Goal: Use online tool/utility: Utilize a website feature to perform a specific function

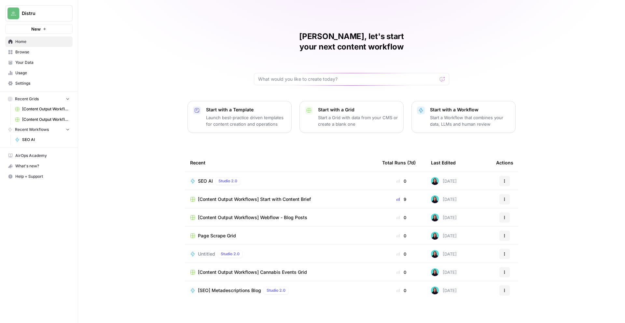
click at [38, 61] on span "Your Data" at bounding box center [42, 63] width 54 height 6
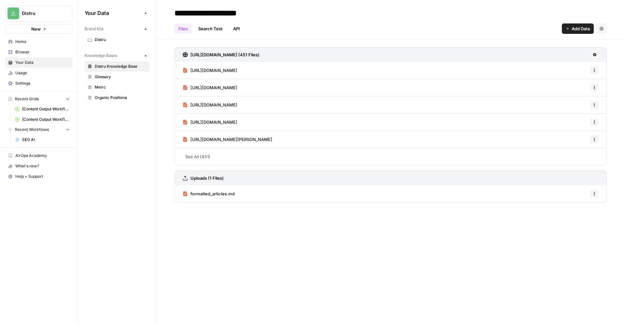
click at [43, 52] on span "Browse" at bounding box center [42, 52] width 54 height 6
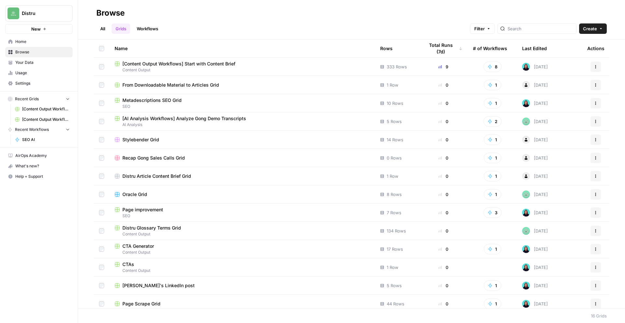
click at [40, 75] on span "Usage" at bounding box center [42, 73] width 54 height 6
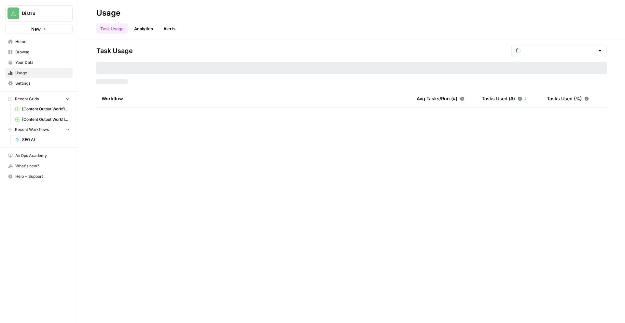
type input "August Included Tasks"
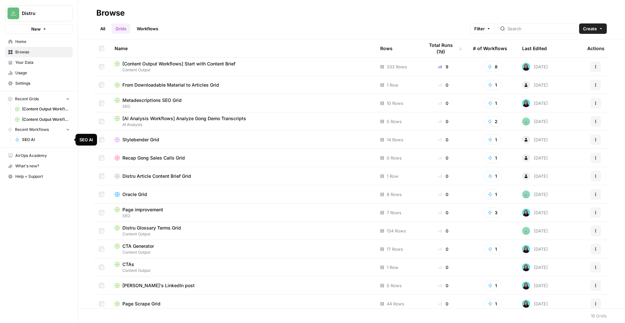
click at [40, 140] on span "SEO AI" at bounding box center [46, 140] width 48 height 6
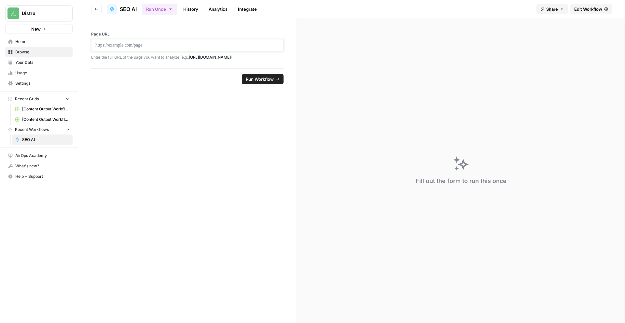
click at [207, 48] on p at bounding box center [187, 45] width 184 height 7
click at [260, 81] on span "Run Workflow" at bounding box center [260, 79] width 28 height 7
click at [583, 11] on span "Edit Workflow" at bounding box center [588, 9] width 28 height 7
